Goal: Entertainment & Leisure: Consume media (video, audio)

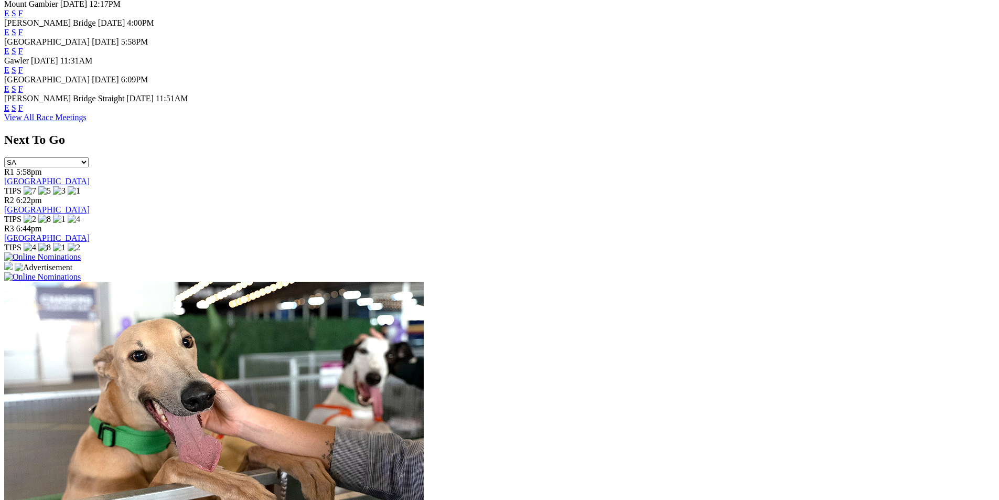
scroll to position [734, 0]
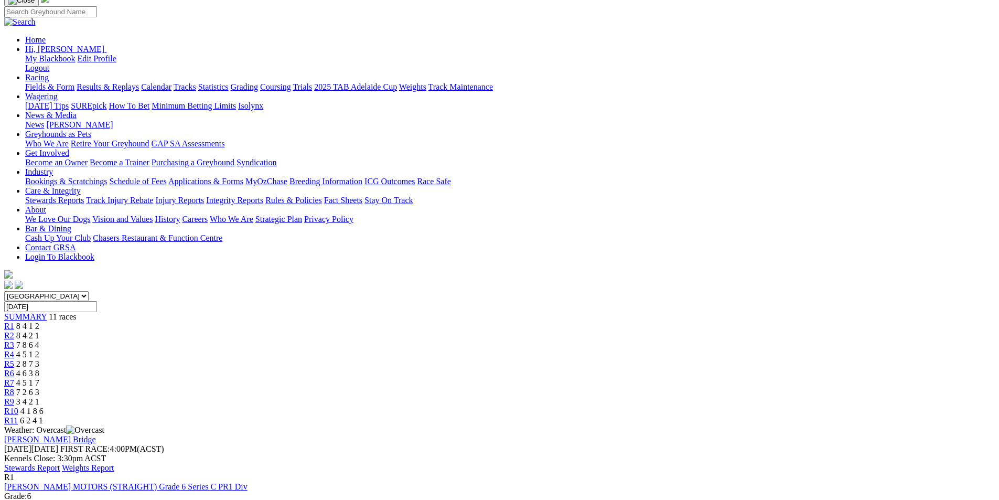
scroll to position [105, 0]
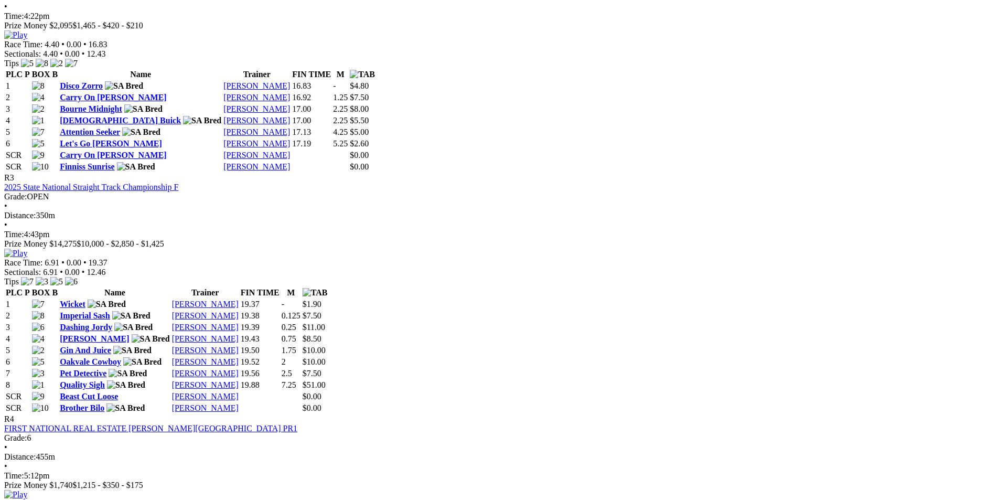
scroll to position [839, 0]
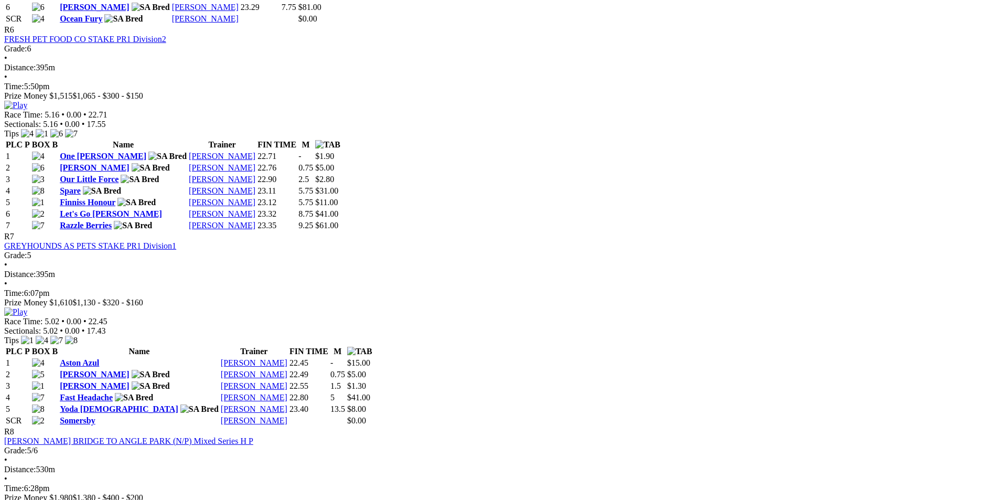
scroll to position [1626, 0]
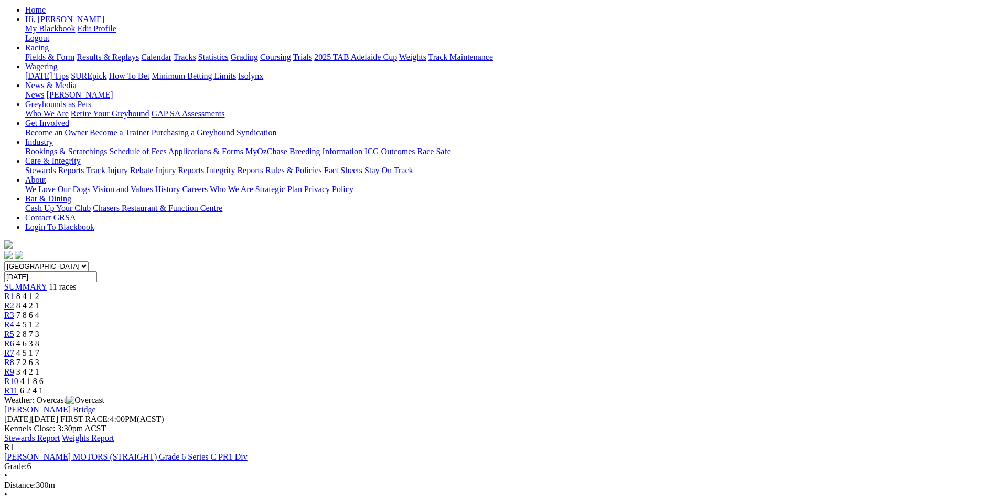
scroll to position [0, 0]
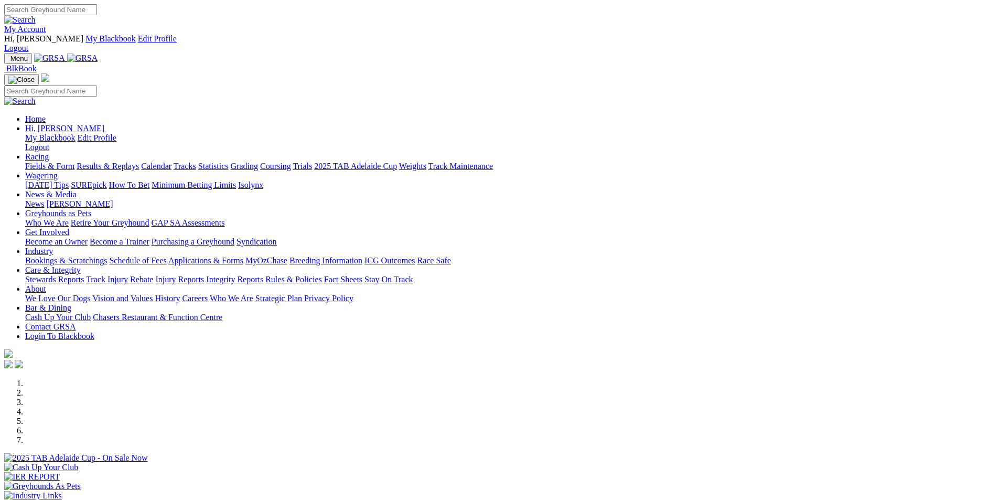
scroll to position [734, 0]
